Goal: Transaction & Acquisition: Purchase product/service

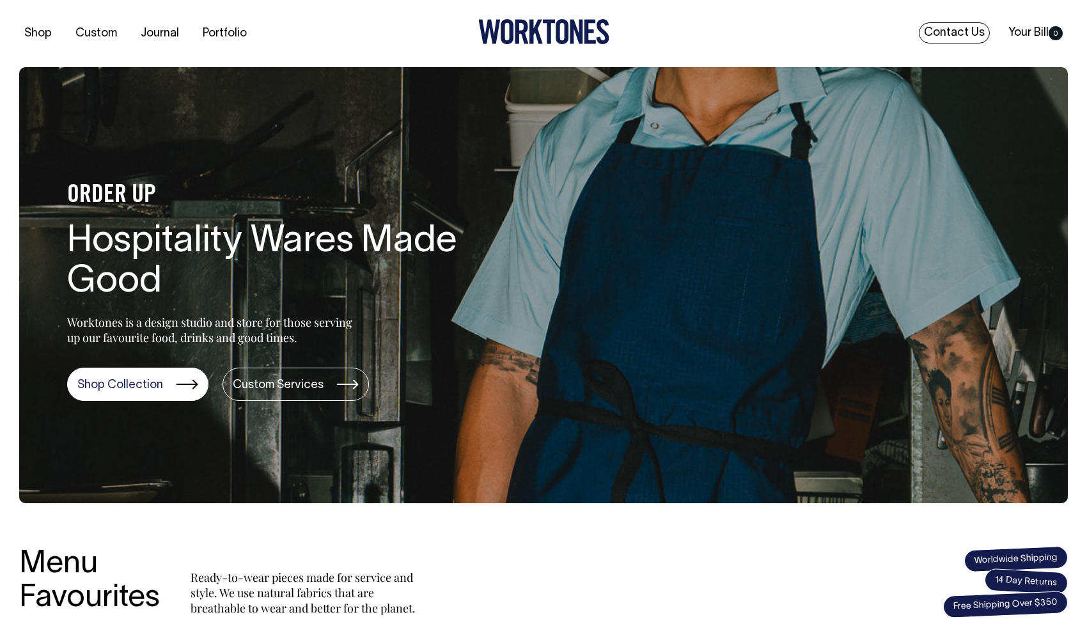
click at [949, 27] on link "Contact Us" at bounding box center [954, 32] width 71 height 21
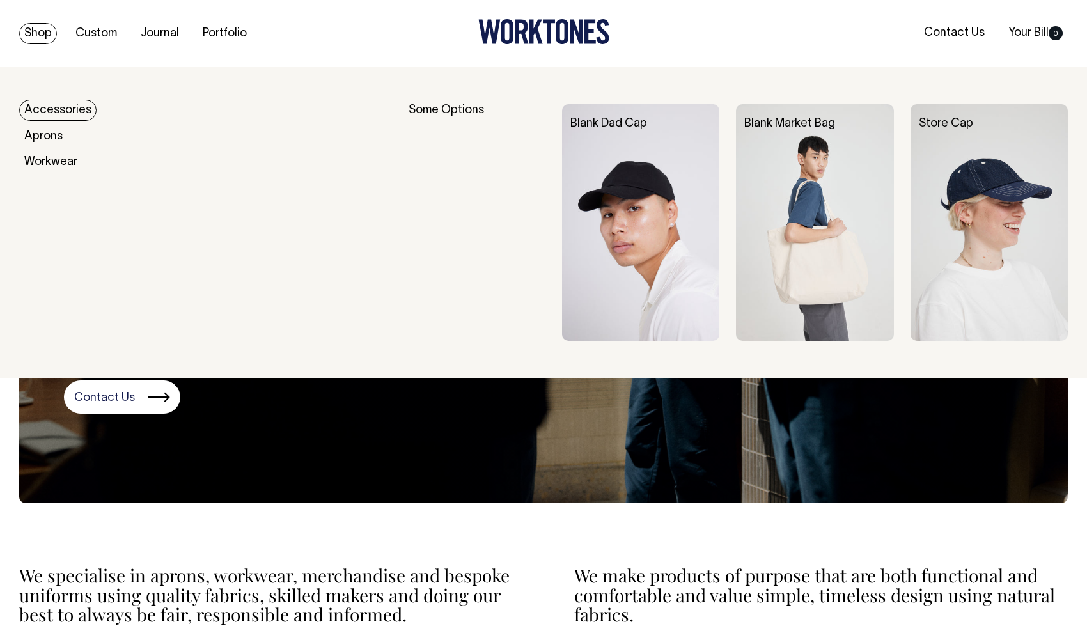
click at [40, 36] on link "Shop" at bounding box center [38, 33] width 38 height 21
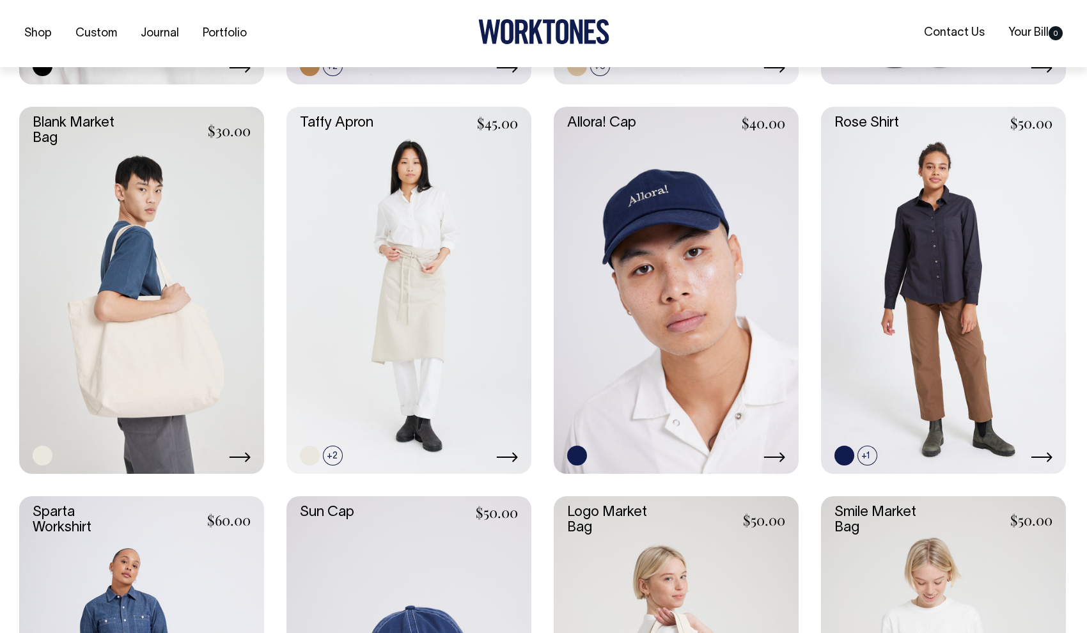
scroll to position [1830, 0]
click at [687, 272] on link at bounding box center [676, 290] width 245 height 368
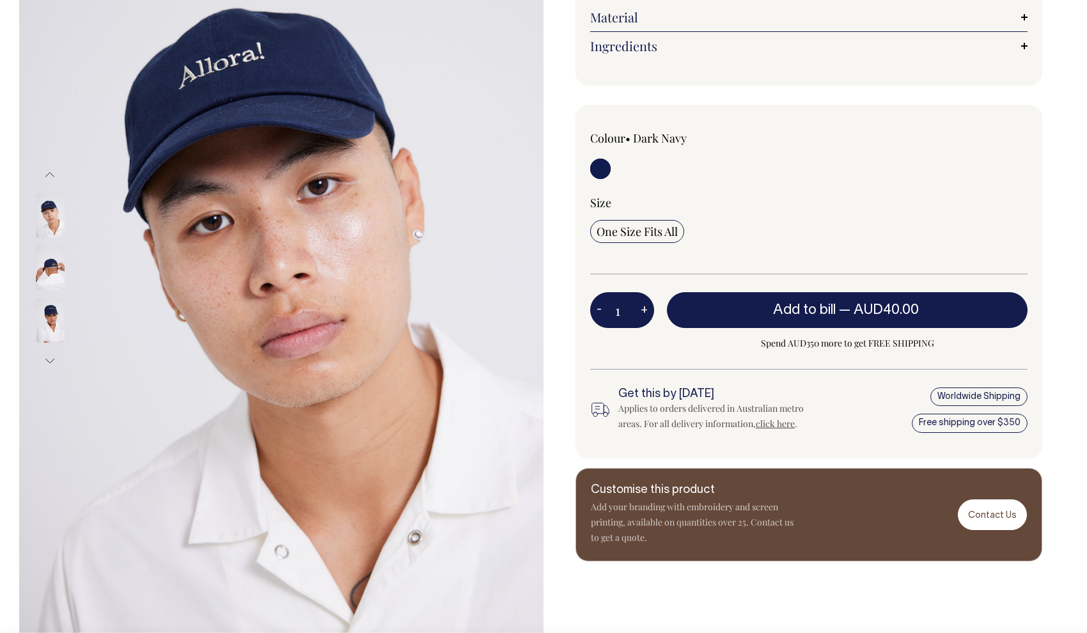
scroll to position [193, 0]
